Goal: Task Accomplishment & Management: Manage account settings

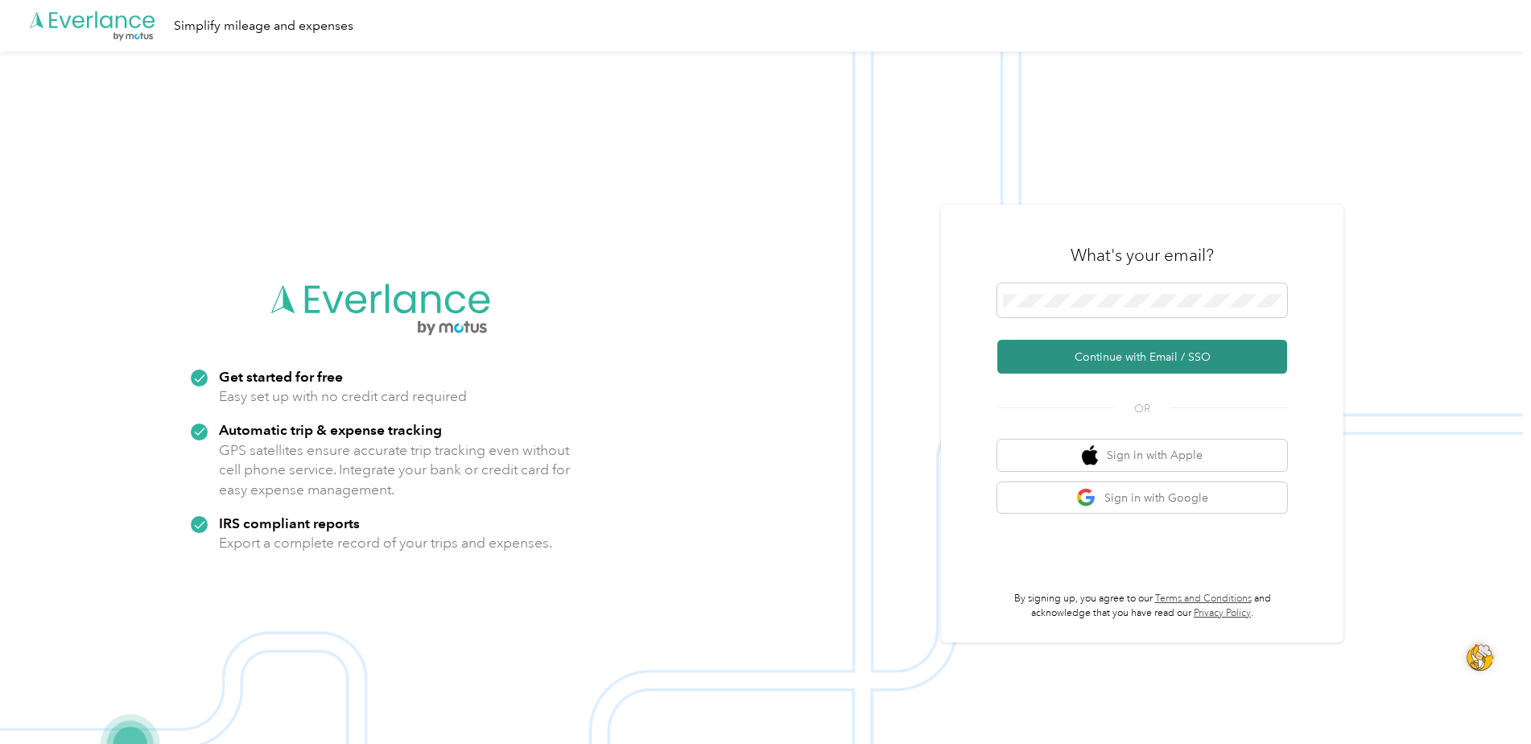
click at [1083, 355] on button "Continue with Email / SSO" at bounding box center [1142, 357] width 290 height 34
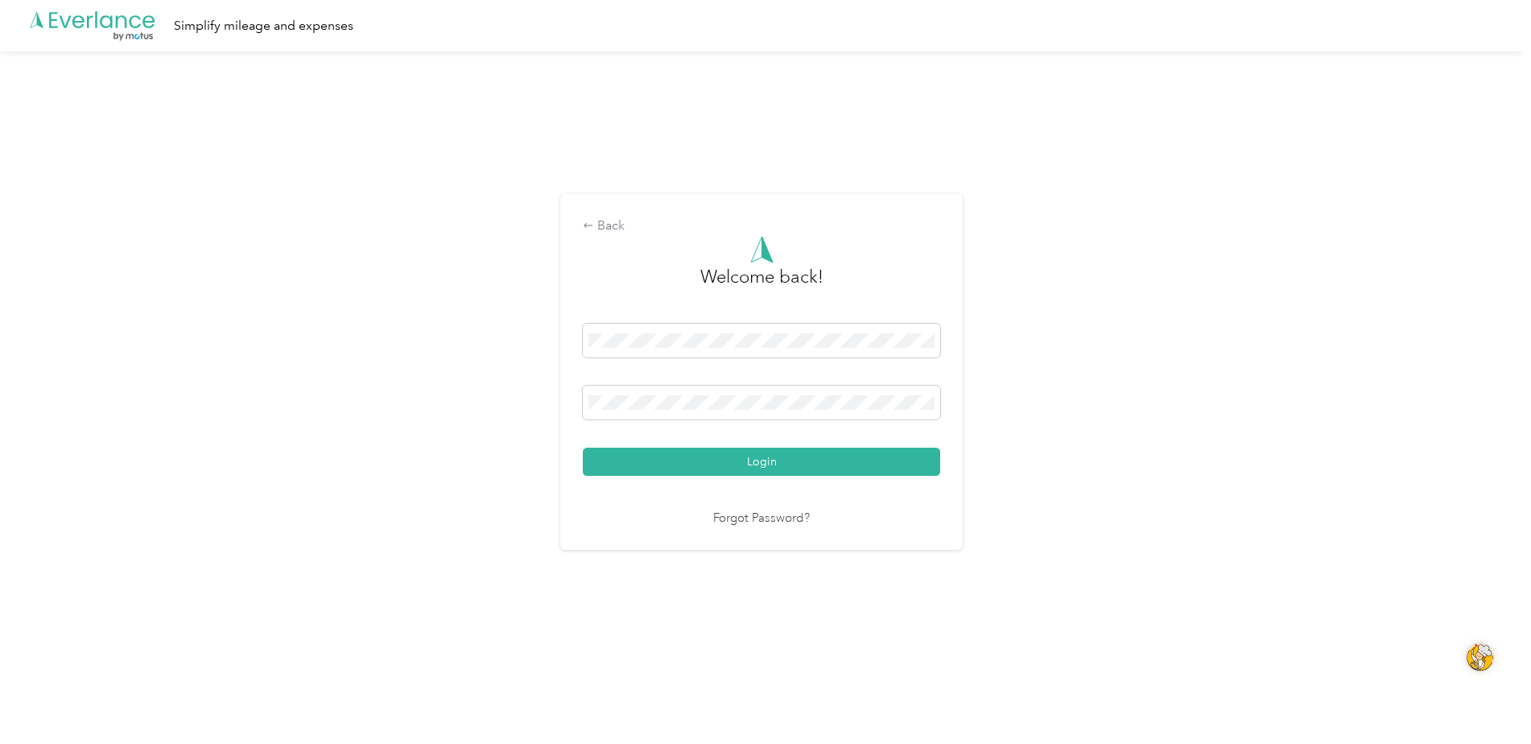
click at [808, 456] on button "Login" at bounding box center [761, 462] width 357 height 28
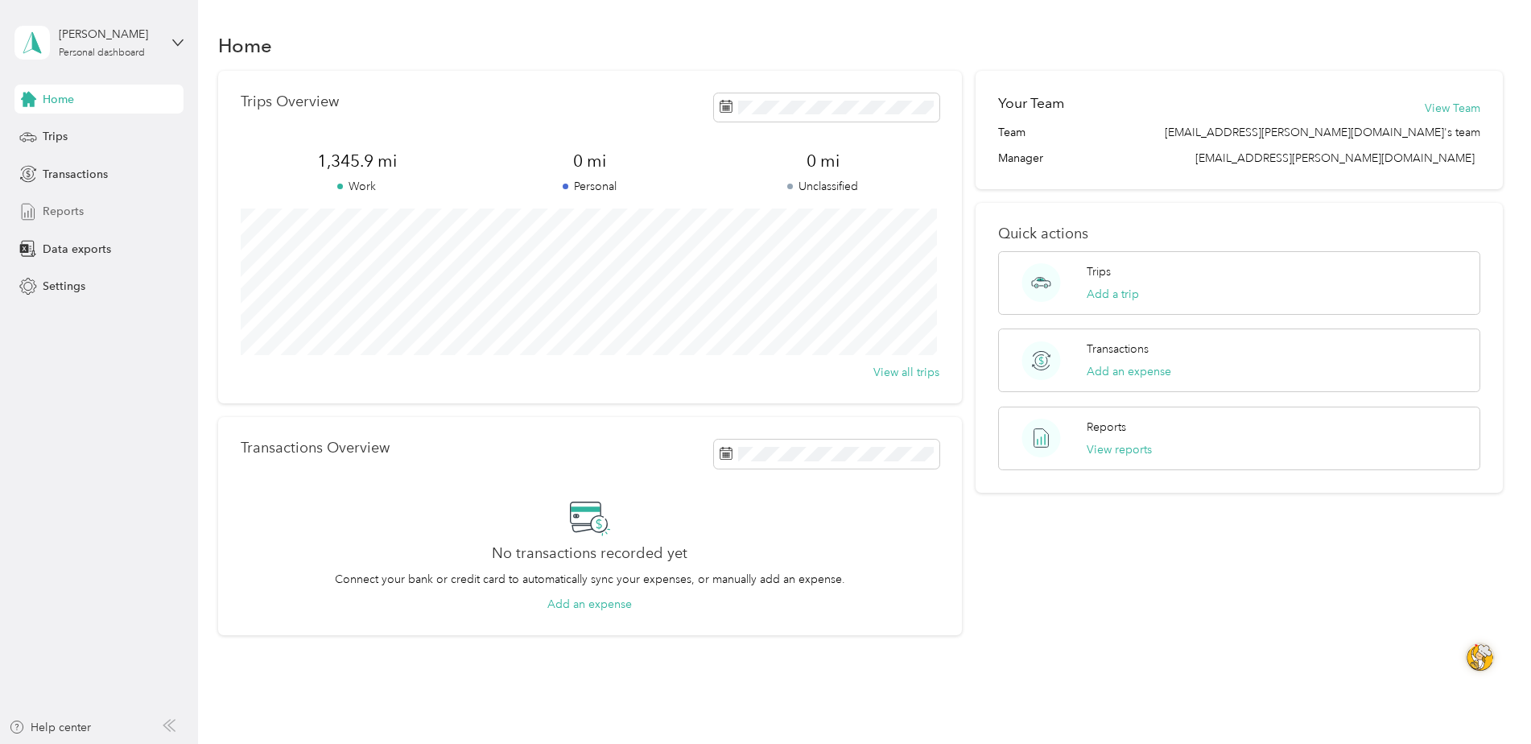
click at [60, 202] on div "Reports" at bounding box center [98, 211] width 169 height 29
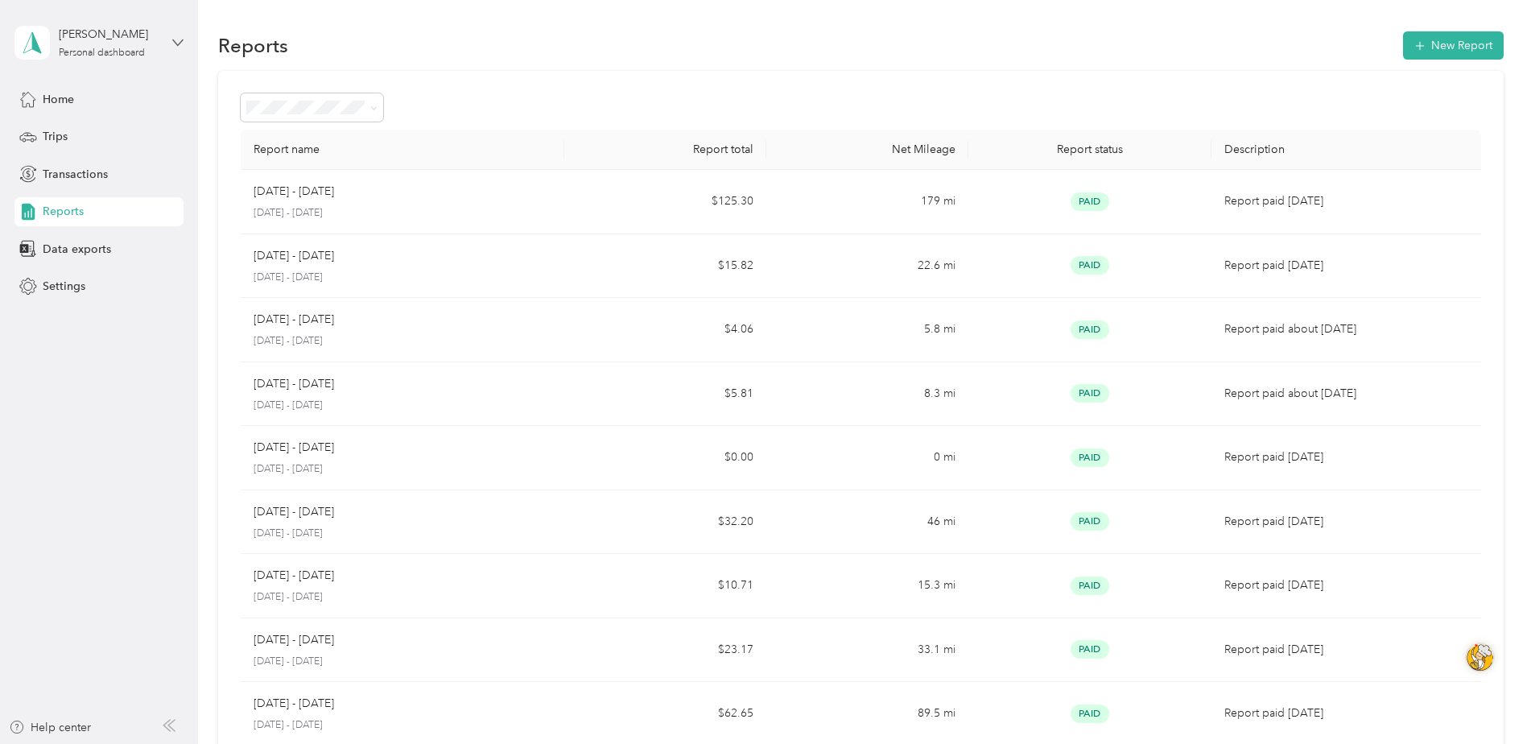
click at [181, 37] on icon at bounding box center [177, 42] width 11 height 11
click at [69, 134] on div "Log out" at bounding box center [60, 130] width 62 height 17
